Goal: Task Accomplishment & Management: Use online tool/utility

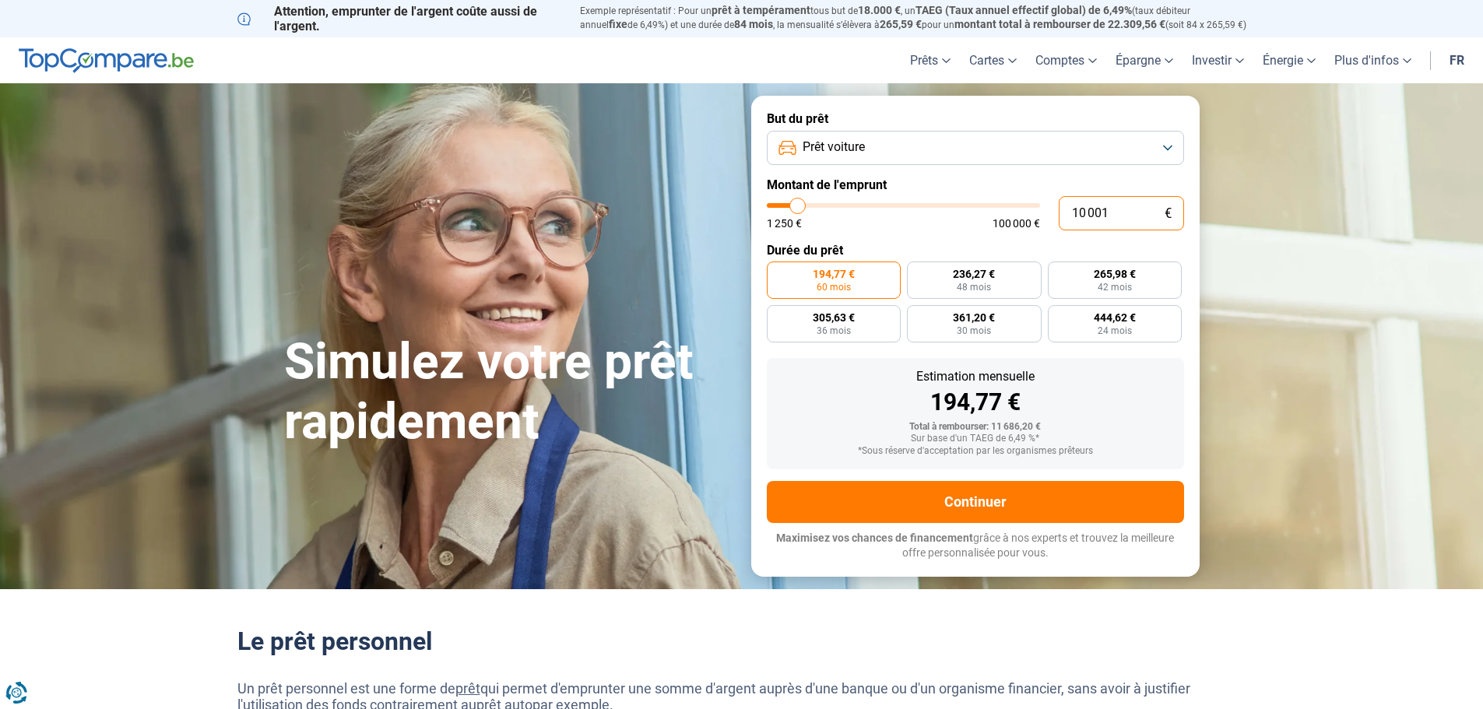
drag, startPoint x: 1132, startPoint y: 212, endPoint x: 999, endPoint y: 227, distance: 134.0
click at [999, 227] on div "10 001 € 1 250 € 100 000 €" at bounding box center [975, 213] width 417 height 34
type input "4"
type input "1250"
type input "40"
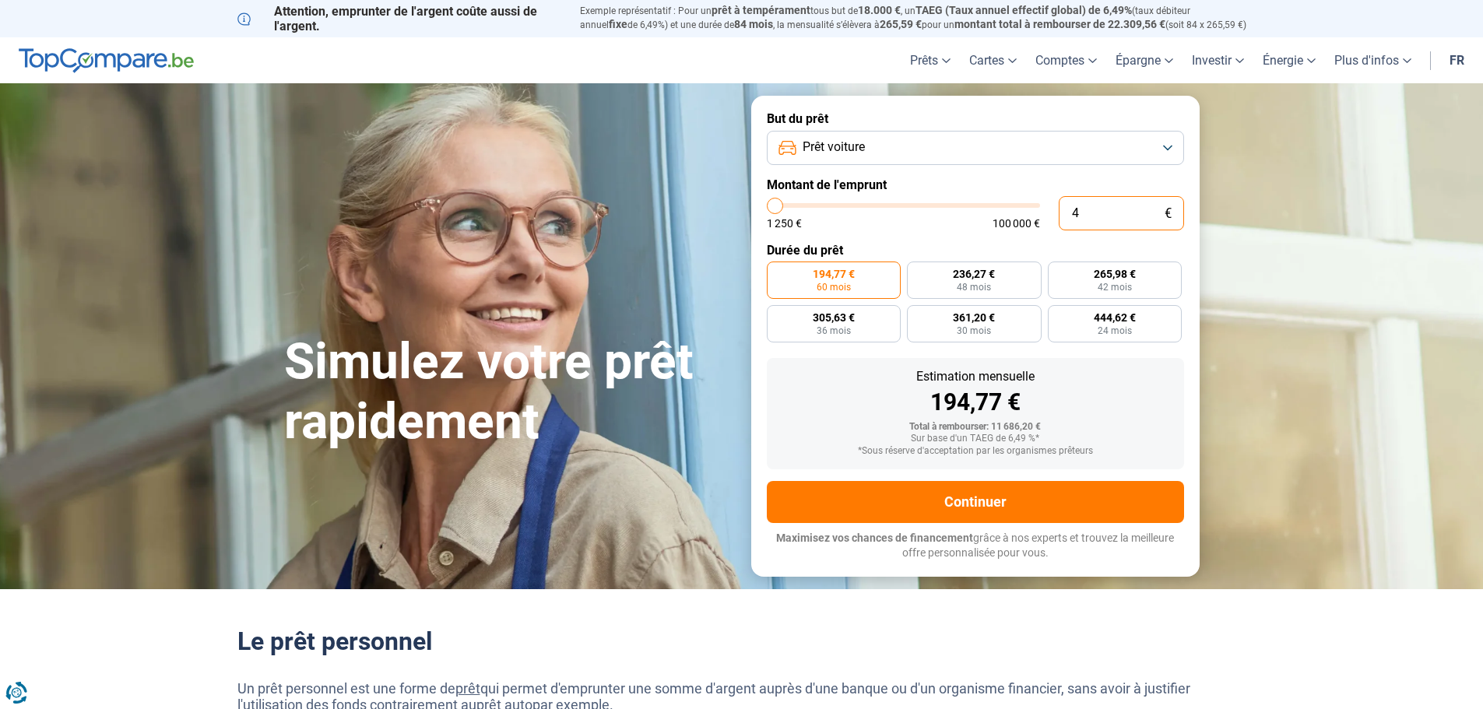
type input "1250"
type input "400"
type input "1250"
type input "4 000"
type input "4000"
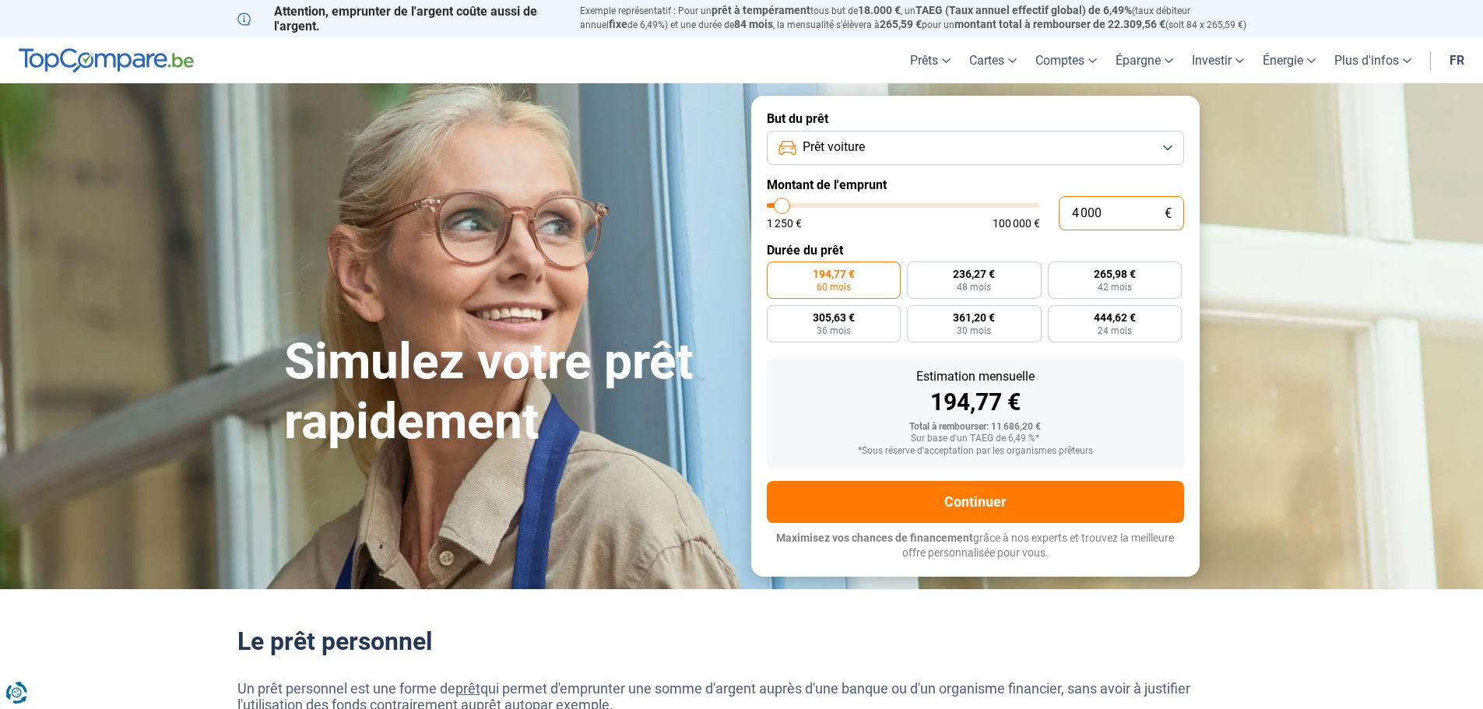
type input "40 000"
type input "40000"
type input "40 000"
radio input "false"
click at [939, 238] on form "But du prêt Prêt voiture Montant de l'emprunt 40 000 € 1 250 € 100 000 € Durée …" at bounding box center [975, 336] width 448 height 480
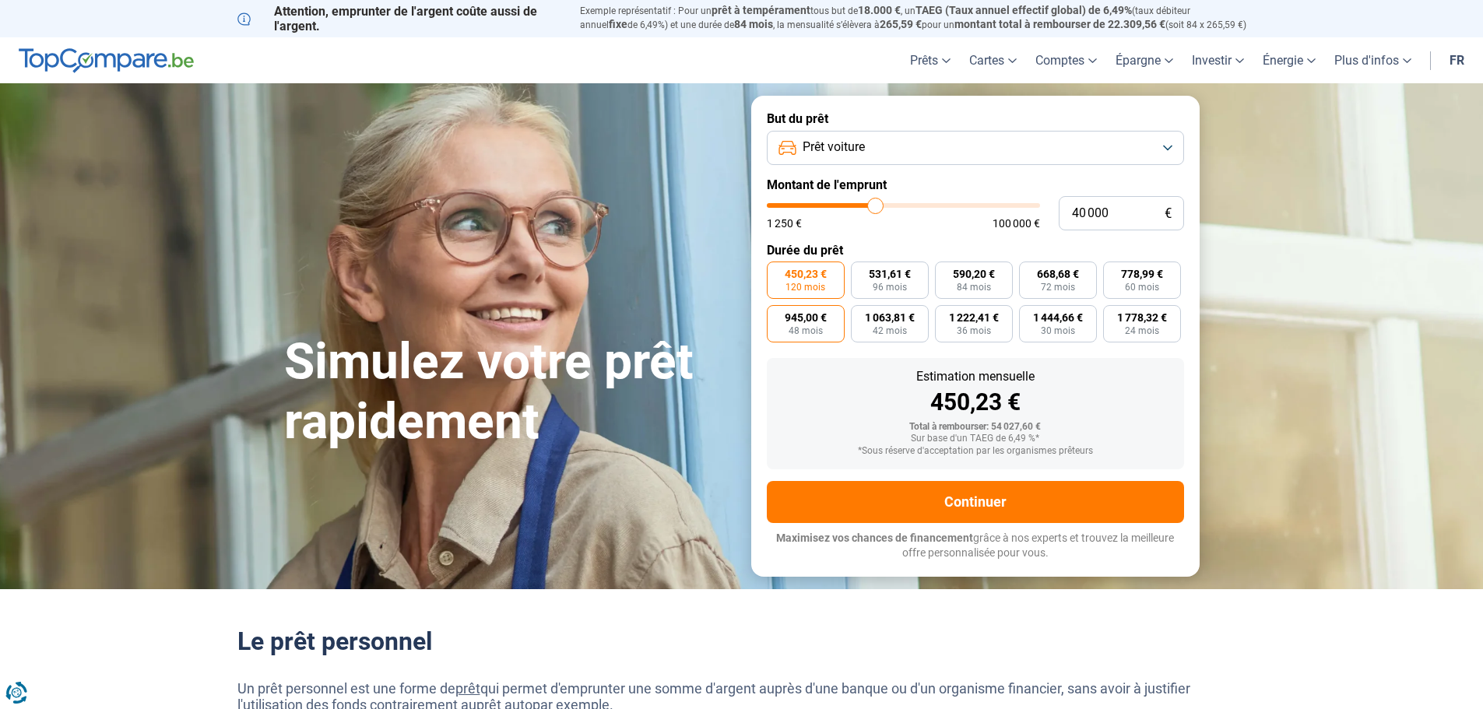
click at [827, 328] on label "945,00 € 48 mois" at bounding box center [806, 323] width 78 height 37
click at [777, 315] on input "945,00 € 48 mois" at bounding box center [772, 310] width 10 height 10
radio input "true"
click at [890, 332] on span "42 mois" at bounding box center [889, 330] width 34 height 9
click at [861, 315] on input "1 063,81 € 42 mois" at bounding box center [856, 310] width 10 height 10
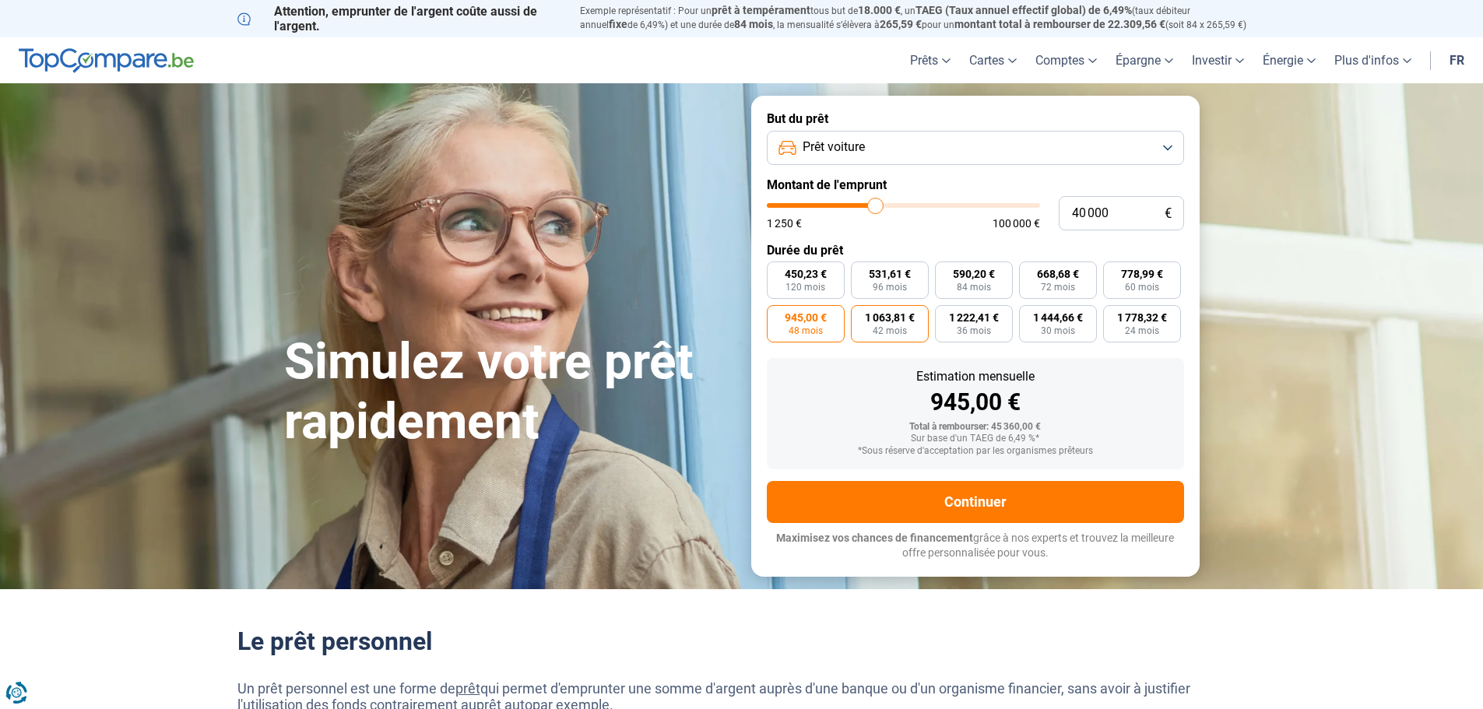
radio input "true"
click at [815, 320] on span "945,00 €" at bounding box center [806, 317] width 42 height 11
click at [777, 315] on input "945,00 € 48 mois" at bounding box center [772, 310] width 10 height 10
radio input "true"
click at [1135, 286] on span "60 mois" at bounding box center [1142, 287] width 34 height 9
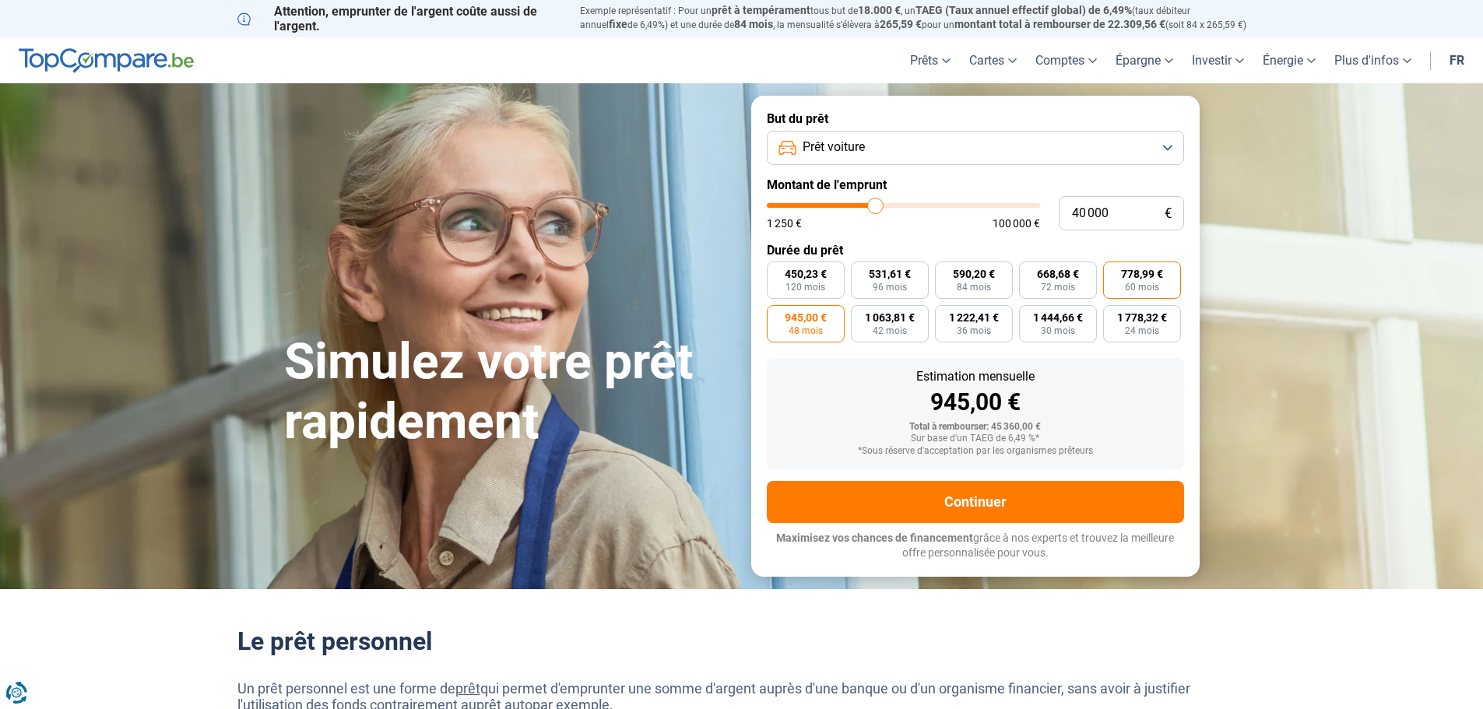
click at [1113, 272] on input "778,99 € 60 mois" at bounding box center [1108, 267] width 10 height 10
radio input "true"
